Goal: Task Accomplishment & Management: Use online tool/utility

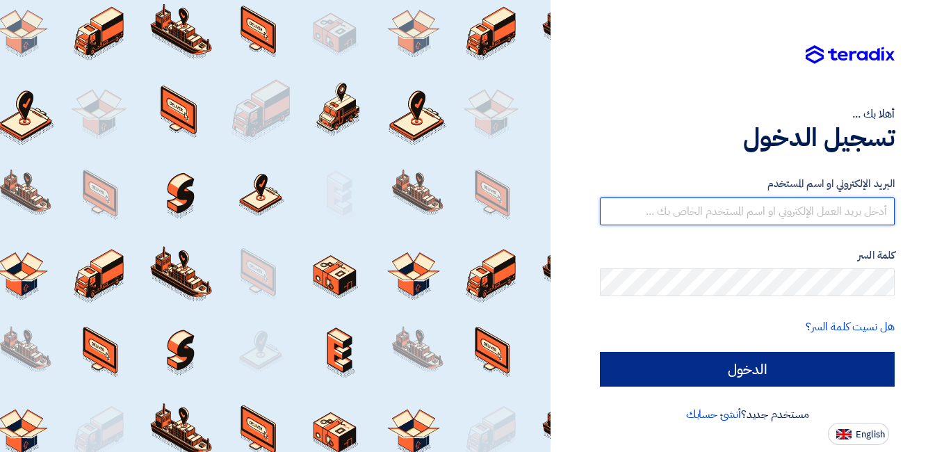
type input "[EMAIL_ADDRESS][DOMAIN_NAME]"
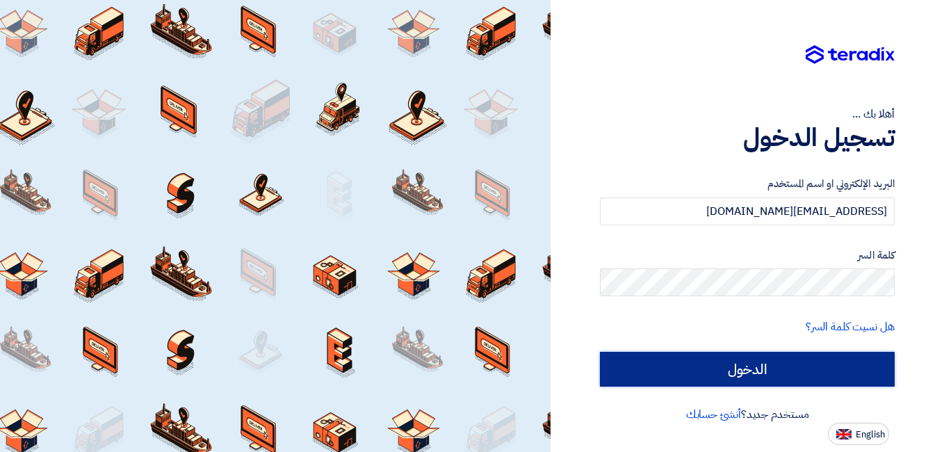
click at [660, 371] on input "الدخول" at bounding box center [747, 369] width 295 height 35
type input "Sign in"
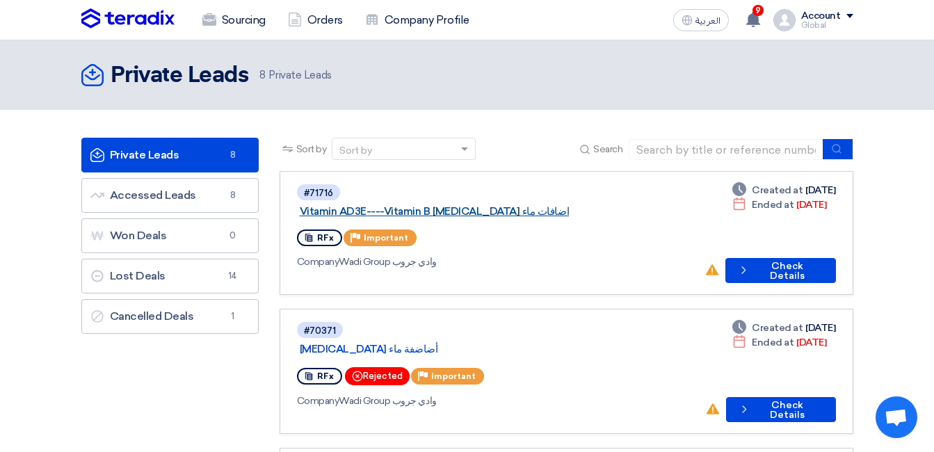
click at [508, 205] on link "Vitamin AD3E----Vitamin B [MEDICAL_DATA] اضافات ماء" at bounding box center [474, 211] width 348 height 13
